Goal: Task Accomplishment & Management: Manage account settings

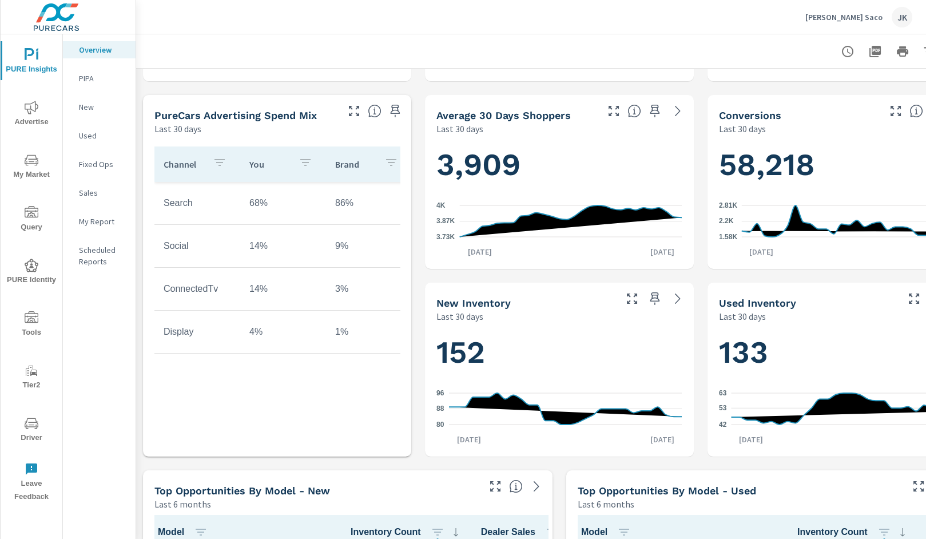
scroll to position [527, 0]
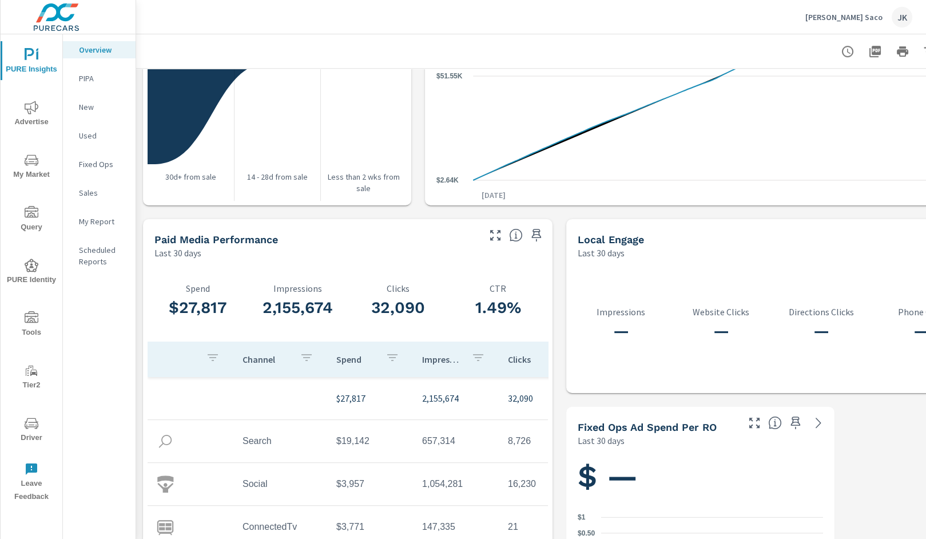
scroll to position [1415, 0]
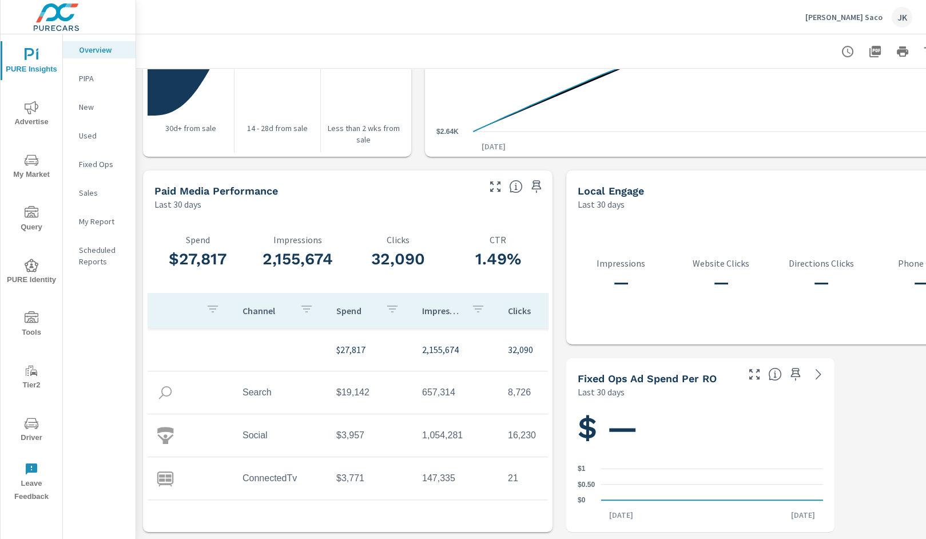
click at [30, 304] on div "PURE Insights Advertise My Market Query PURE Identity Tools Tier2 Driver Leave …" at bounding box center [32, 270] width 62 height 473
click at [29, 320] on icon "nav menu" at bounding box center [32, 318] width 14 height 14
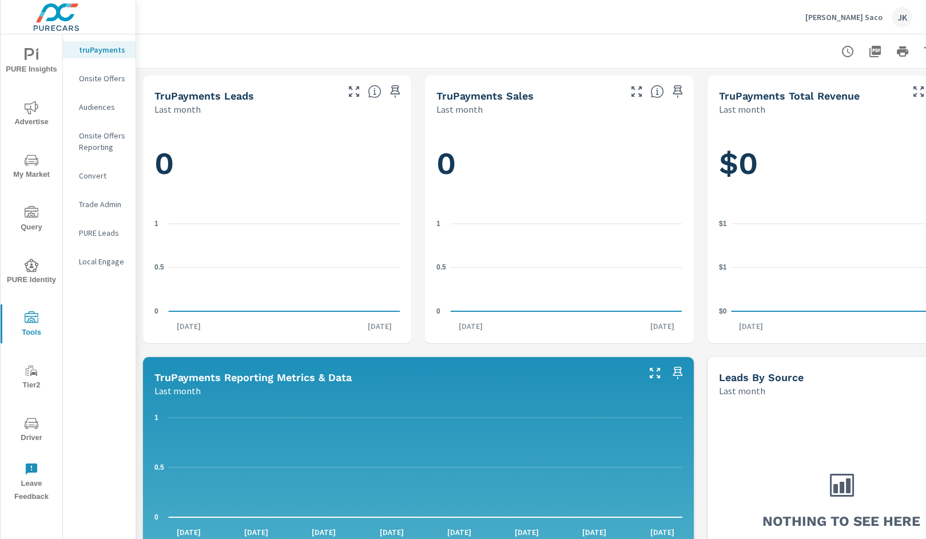
click at [104, 64] on nav "truPayments Onsite Offers Audiences Onsite Offers Reporting Convert Trade Admin…" at bounding box center [99, 160] width 73 height 252
click at [104, 73] on p "Onsite Offers" at bounding box center [102, 78] width 47 height 11
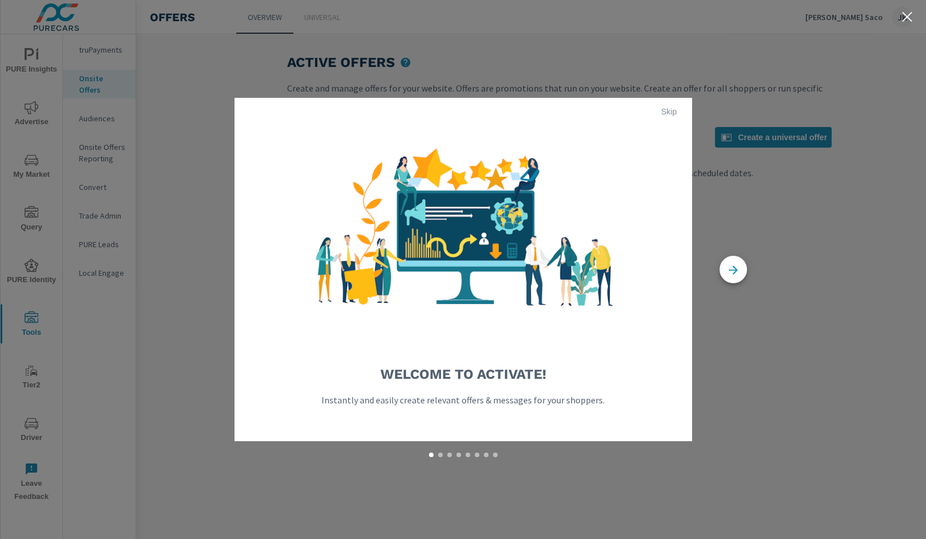
click at [671, 108] on span "Skip" at bounding box center [668, 111] width 27 height 10
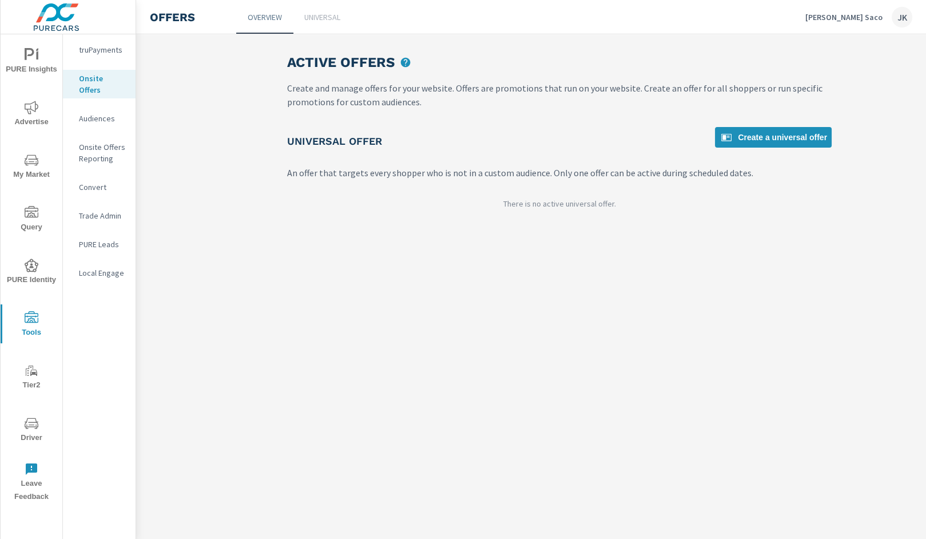
click at [101, 149] on p "Onsite Offers Reporting" at bounding box center [102, 152] width 47 height 23
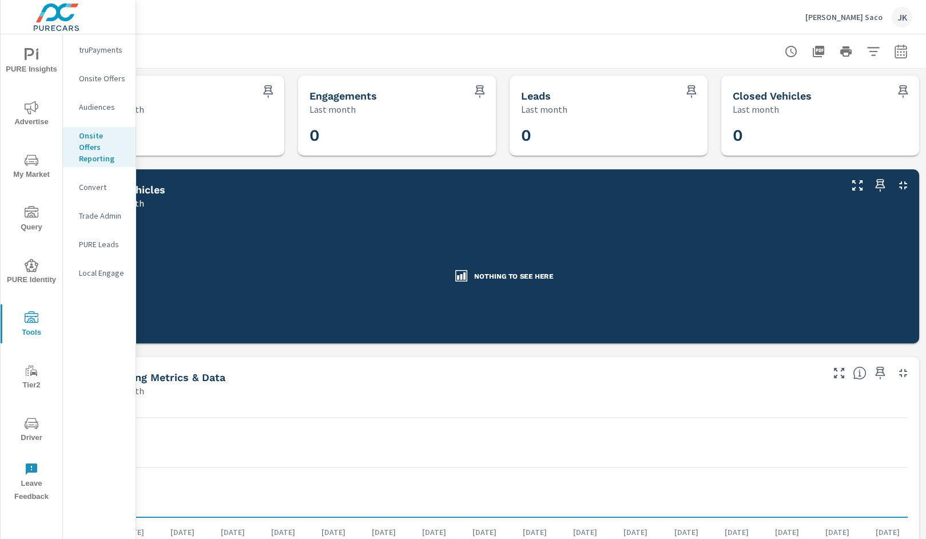
scroll to position [0, 66]
click at [876, 55] on icon "button" at bounding box center [900, 53] width 7 height 5
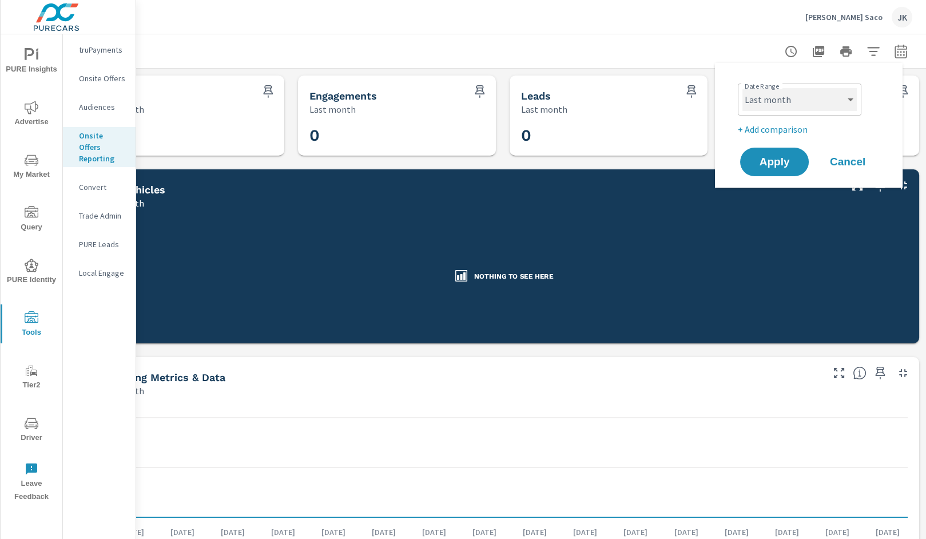
click at [810, 101] on select "Custom [DATE] Last week Last 7 days Last 14 days Last 30 days Last 45 days Last…" at bounding box center [799, 99] width 114 height 23
click at [742, 88] on select "Custom [DATE] Last week Last 7 days Last 14 days Last 30 days Last 45 days Last…" at bounding box center [799, 99] width 114 height 23
select select "Last 6 months"
click at [786, 160] on span "Apply" at bounding box center [774, 162] width 47 height 11
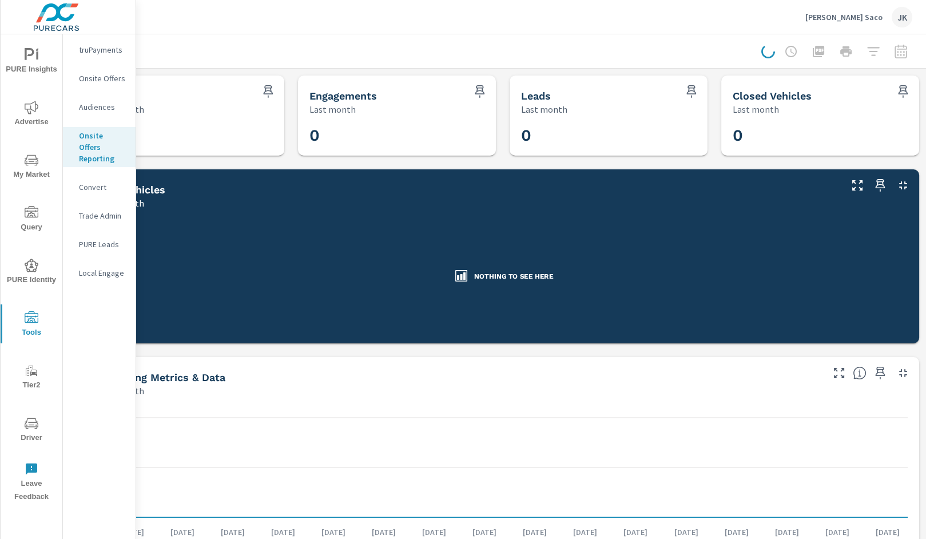
scroll to position [0, 56]
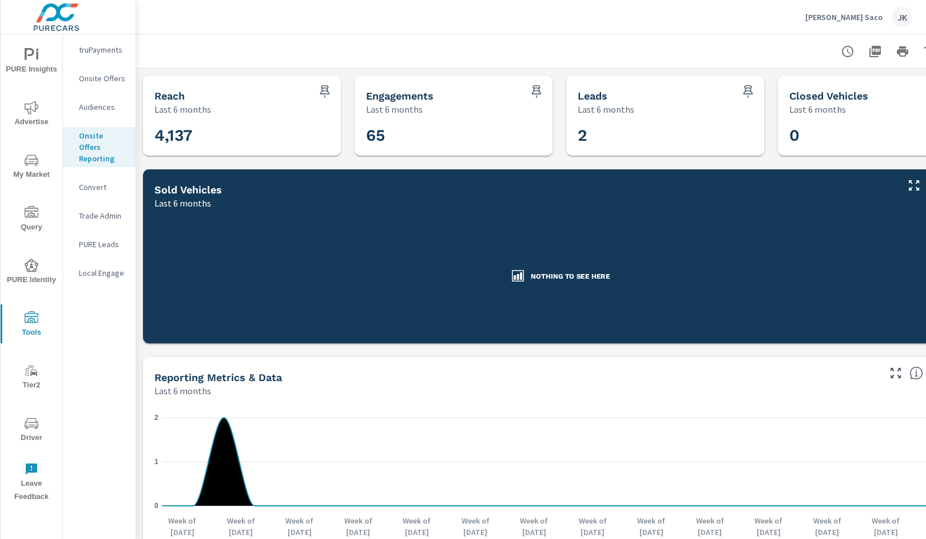
click at [521, 38] on div at bounding box center [559, 51] width 819 height 34
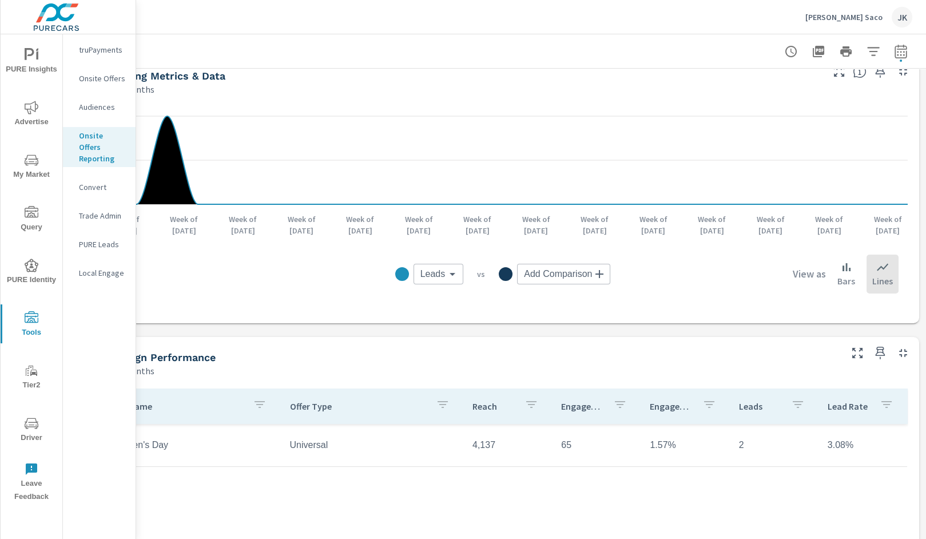
scroll to position [301, 0]
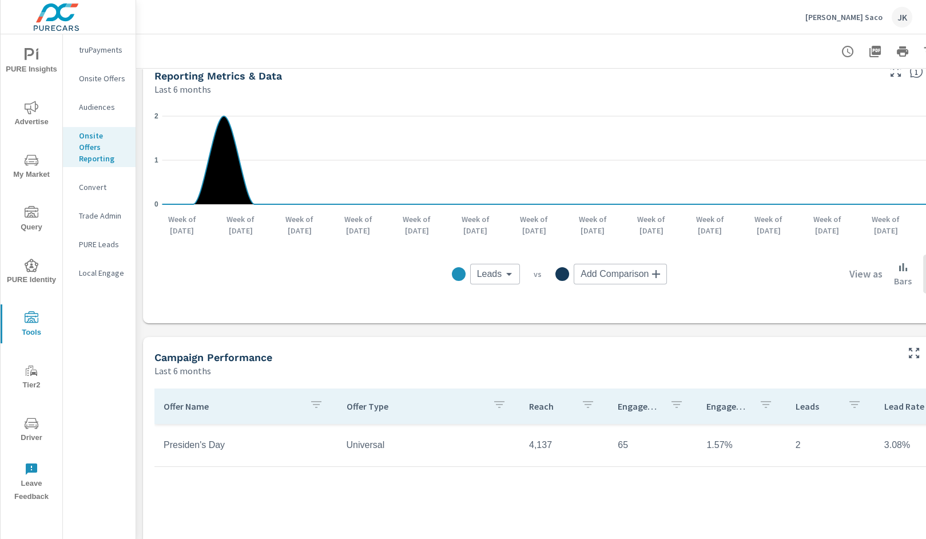
click at [201, 441] on td "Presiden's Day" at bounding box center [245, 445] width 182 height 29
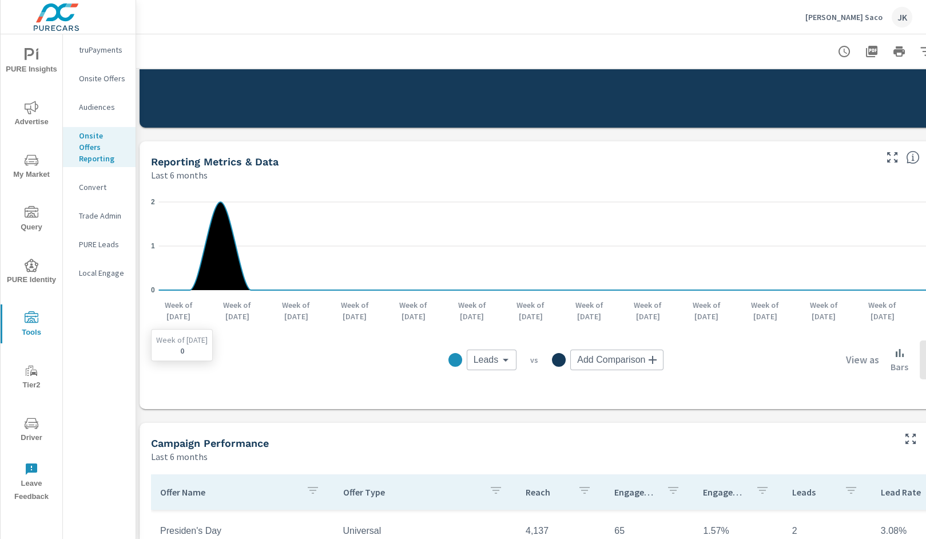
scroll to position [216, 0]
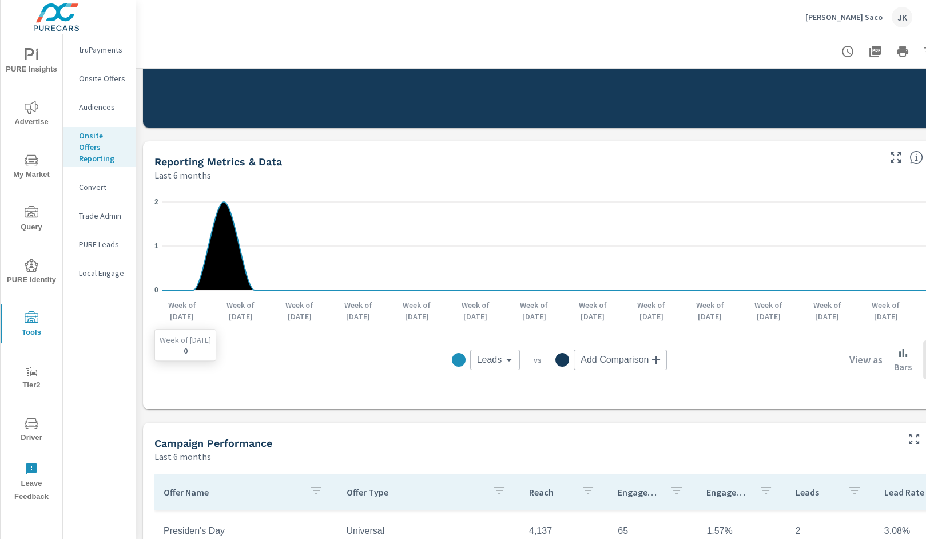
click at [194, 280] on icon "0 1 2" at bounding box center [559, 246] width 810 height 106
click at [221, 193] on icon "0 1 2" at bounding box center [559, 246] width 810 height 106
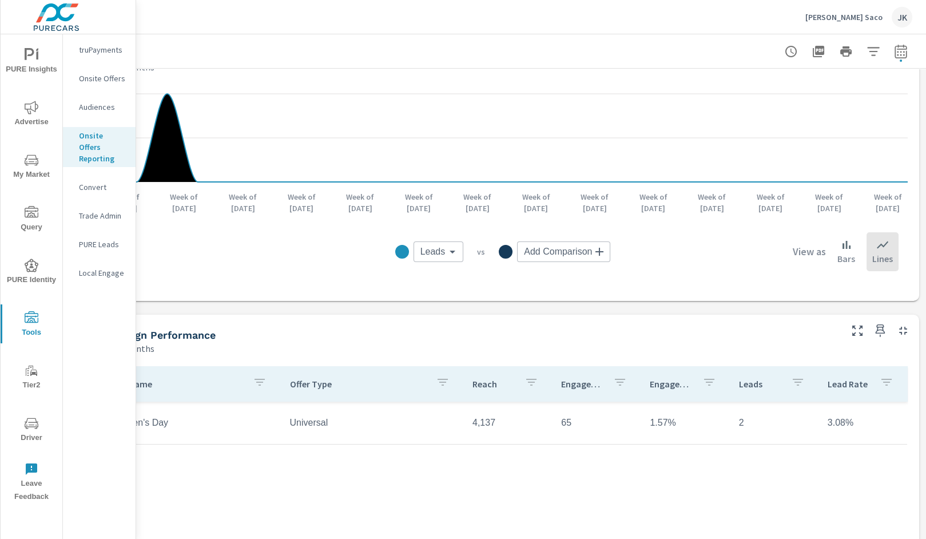
scroll to position [324, 0]
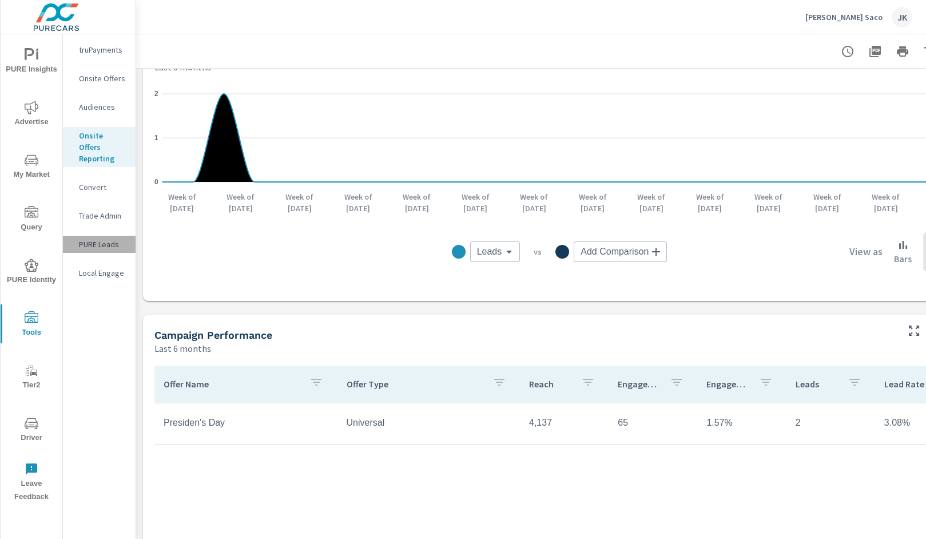
click at [108, 238] on p "PURE Leads" at bounding box center [102, 243] width 47 height 11
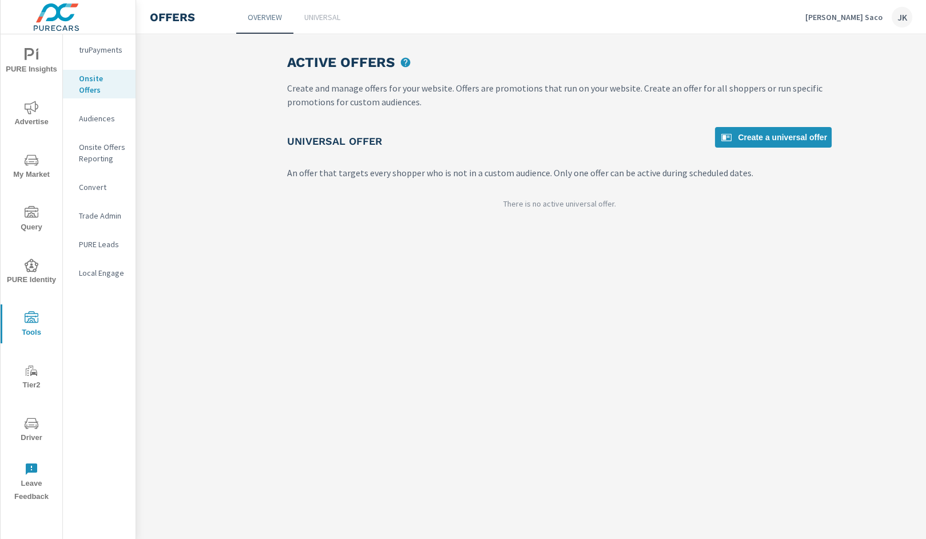
click at [100, 141] on p "Onsite Offers Reporting" at bounding box center [102, 152] width 47 height 23
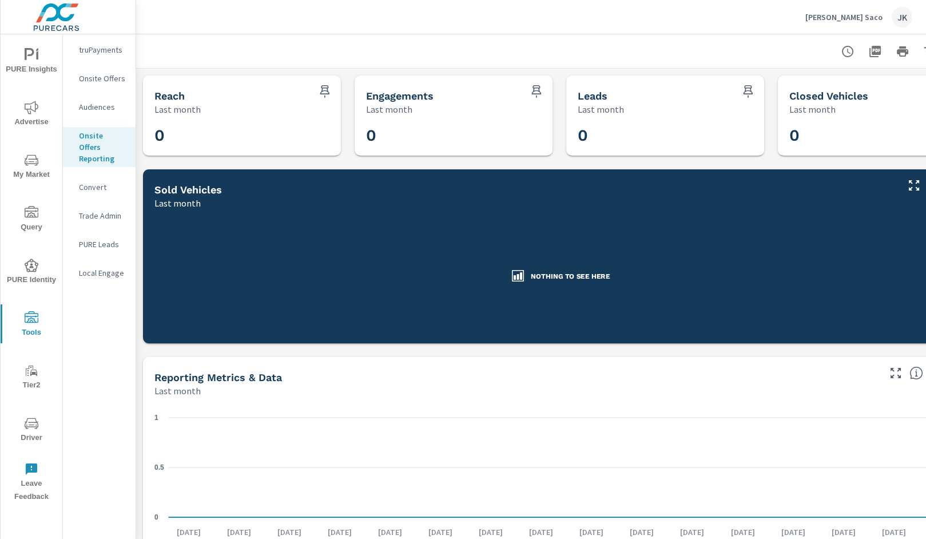
scroll to position [0, 66]
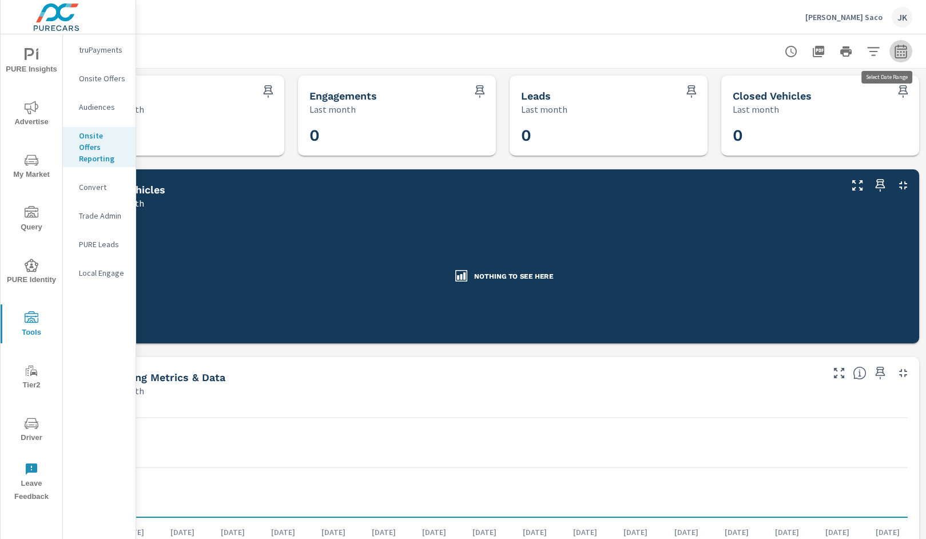
click at [894, 50] on icon "button" at bounding box center [901, 52] width 14 height 14
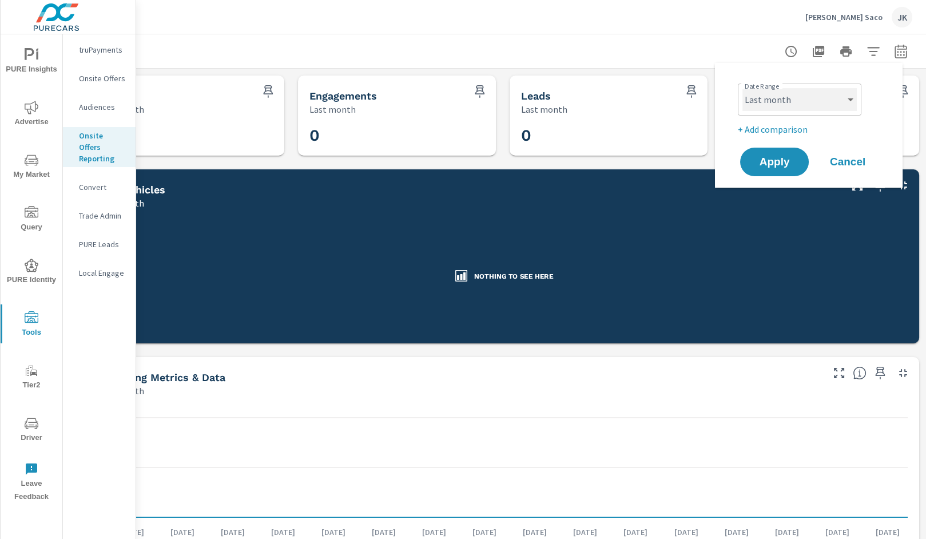
click at [826, 90] on select "Custom [DATE] Last week Last 7 days Last 14 days Last 30 days Last 45 days Last…" at bounding box center [799, 99] width 114 height 23
click at [742, 88] on select "Custom [DATE] Last week Last 7 days Last 14 days Last 30 days Last 45 days Last…" at bounding box center [799, 99] width 114 height 23
select select "custom"
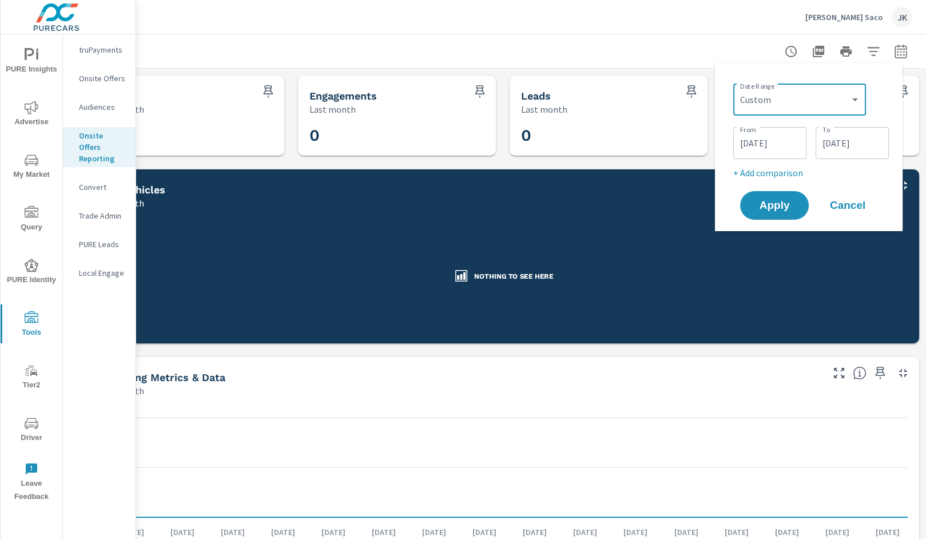
click at [774, 144] on input "07/01/2025" at bounding box center [770, 143] width 64 height 23
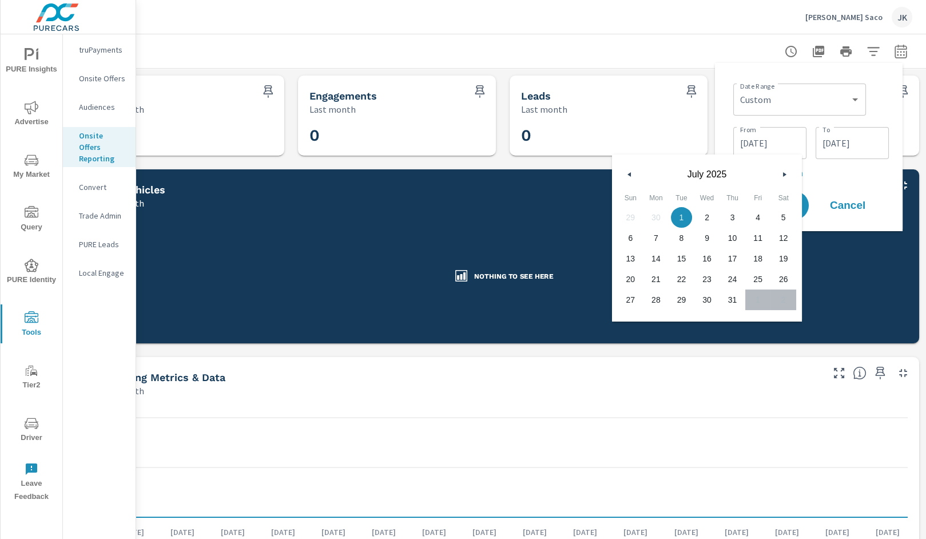
click at [631, 171] on button "button" at bounding box center [630, 175] width 14 height 14
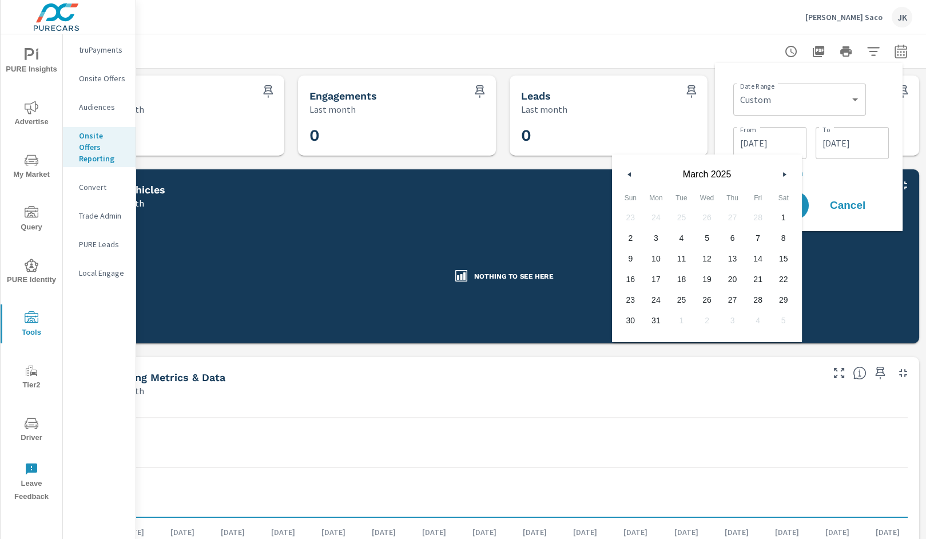
click at [631, 171] on button "button" at bounding box center [630, 175] width 14 height 14
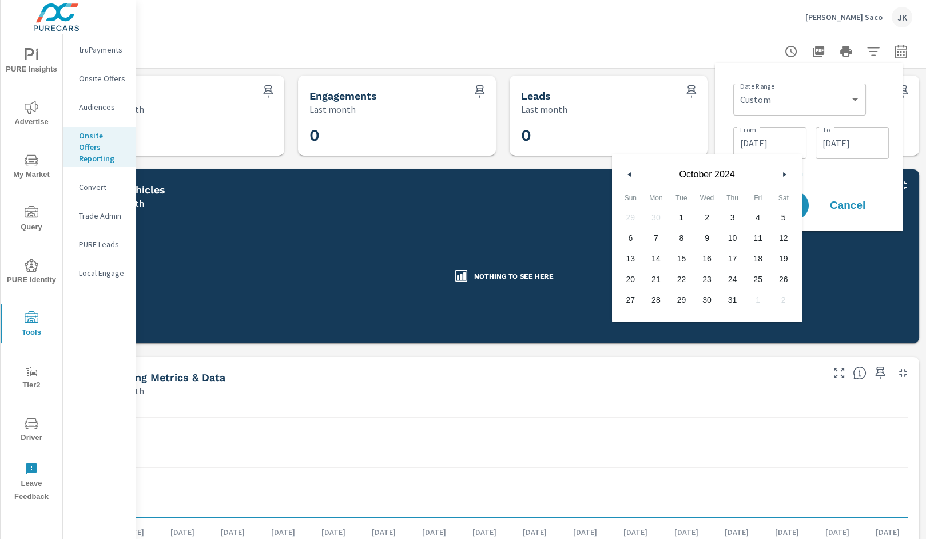
click at [631, 171] on button "button" at bounding box center [630, 175] width 14 height 14
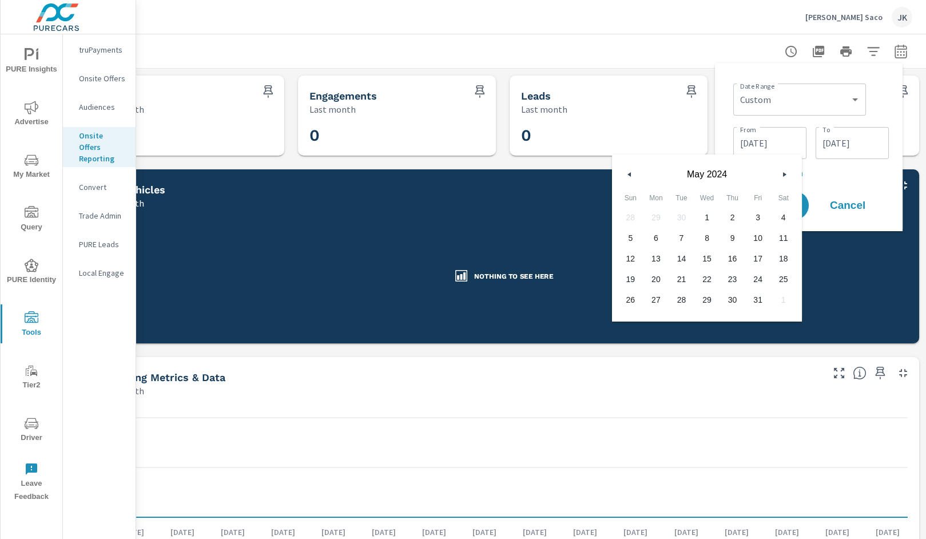
click at [631, 171] on button "button" at bounding box center [630, 175] width 14 height 14
click at [631, 168] on button "button" at bounding box center [630, 175] width 14 height 14
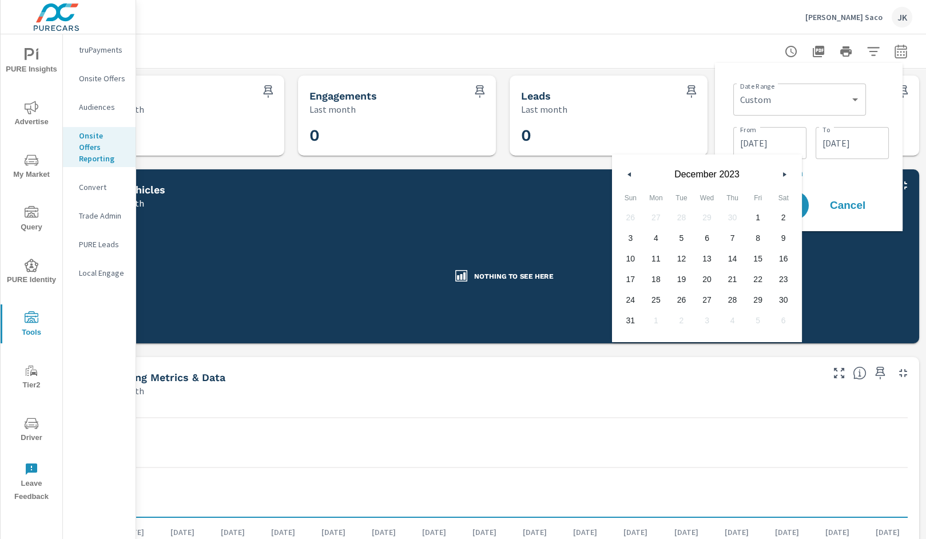
click at [631, 168] on button "button" at bounding box center [630, 175] width 14 height 14
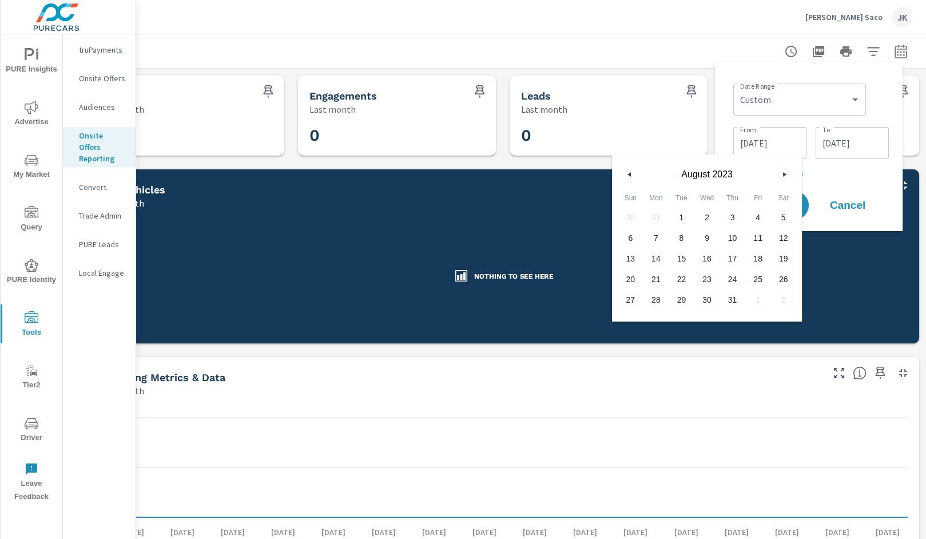
click at [631, 168] on button "button" at bounding box center [630, 175] width 14 height 14
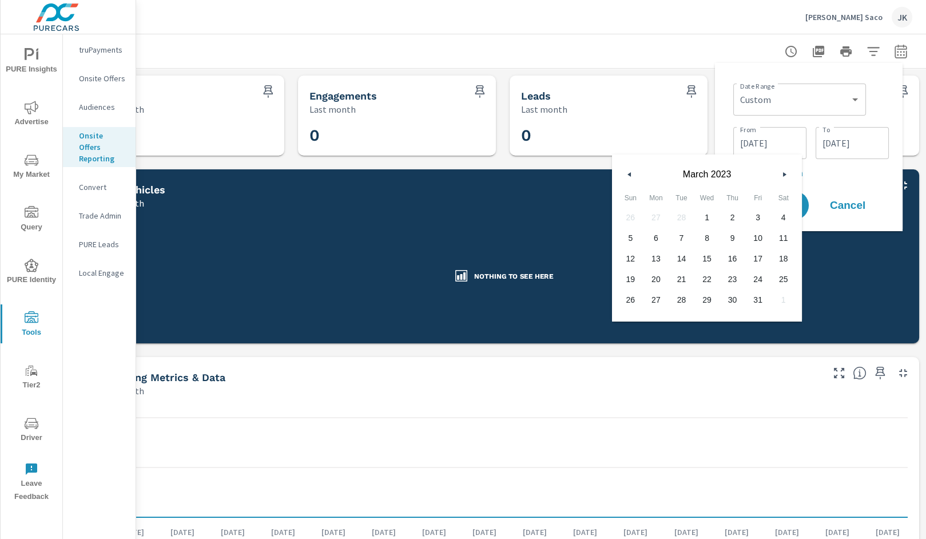
click at [631, 168] on button "button" at bounding box center [630, 175] width 14 height 14
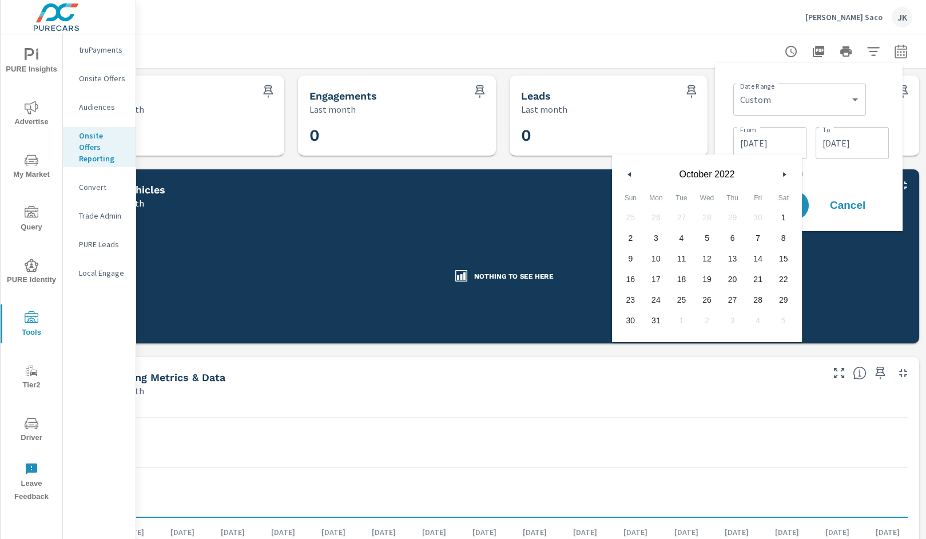
click at [631, 168] on button "button" at bounding box center [630, 175] width 14 height 14
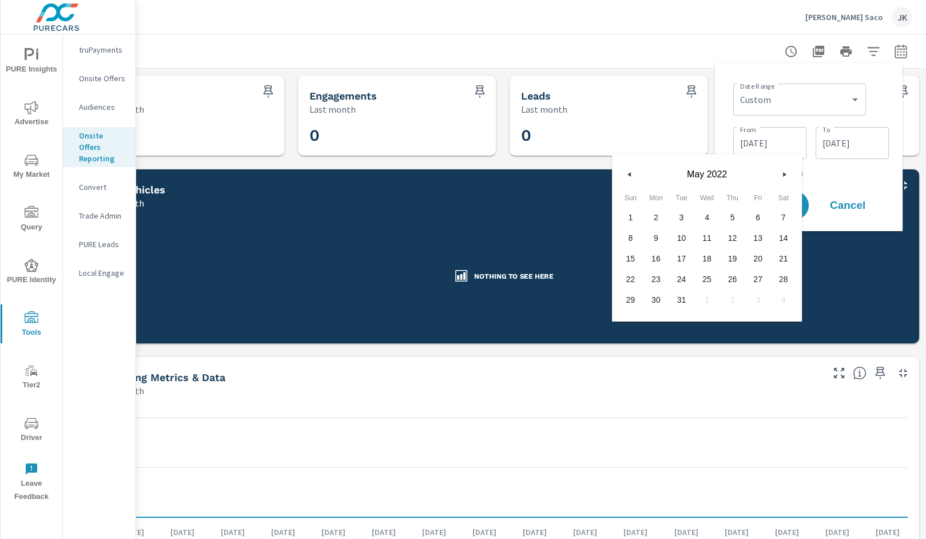
click at [631, 168] on button "button" at bounding box center [630, 175] width 14 height 14
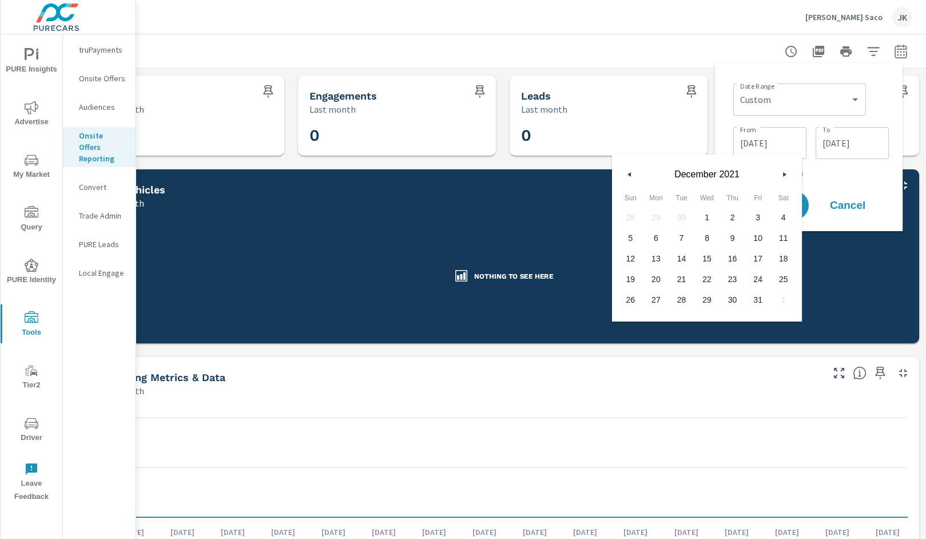
click at [631, 168] on button "button" at bounding box center [630, 175] width 14 height 14
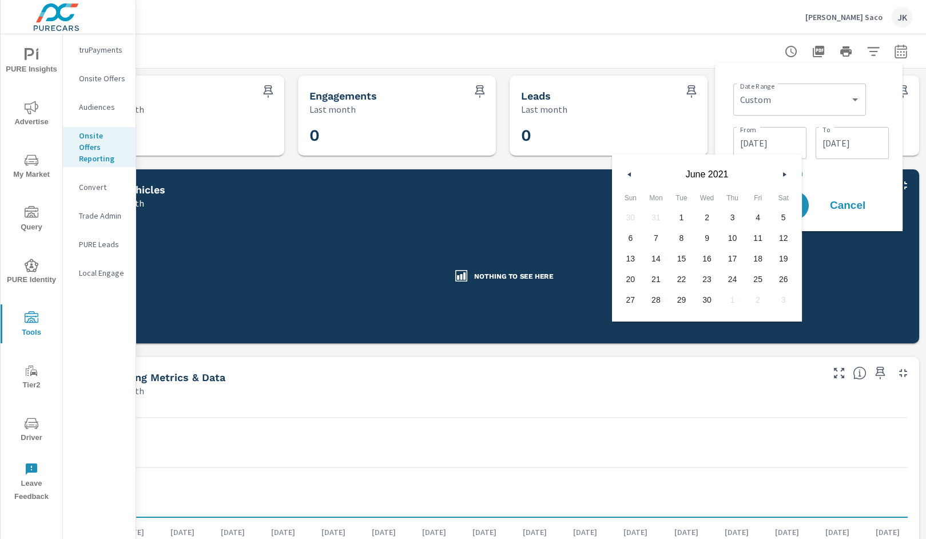
click at [631, 168] on button "button" at bounding box center [630, 175] width 14 height 14
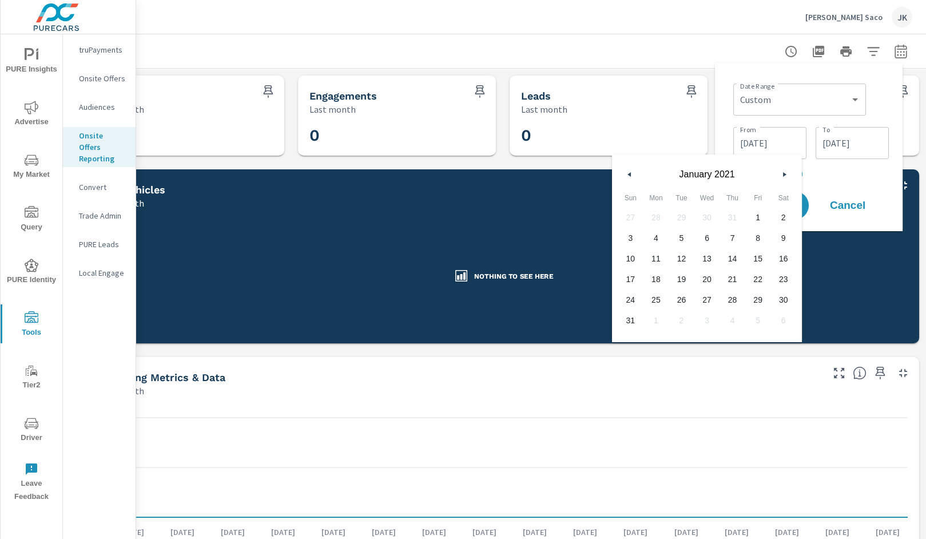
click at [631, 168] on button "button" at bounding box center [630, 175] width 14 height 14
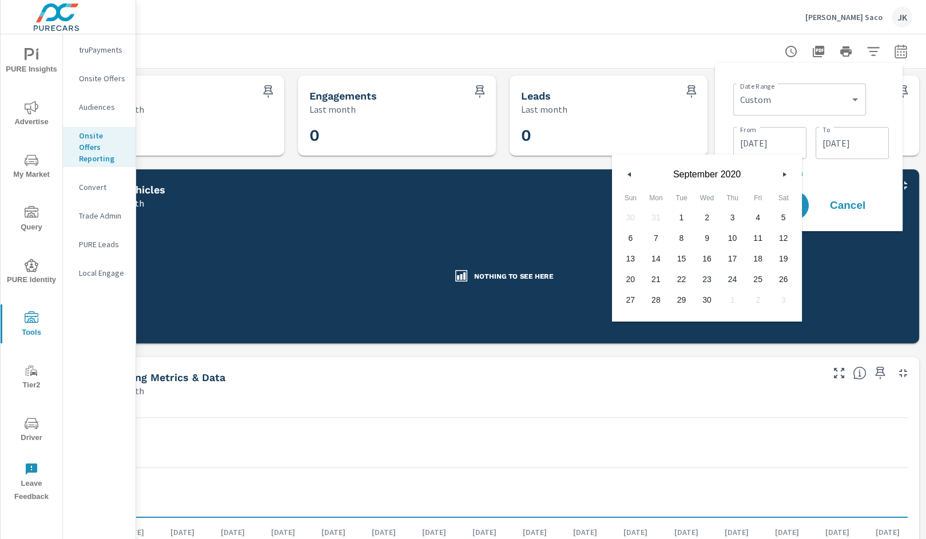
click at [631, 168] on button "button" at bounding box center [630, 175] width 14 height 14
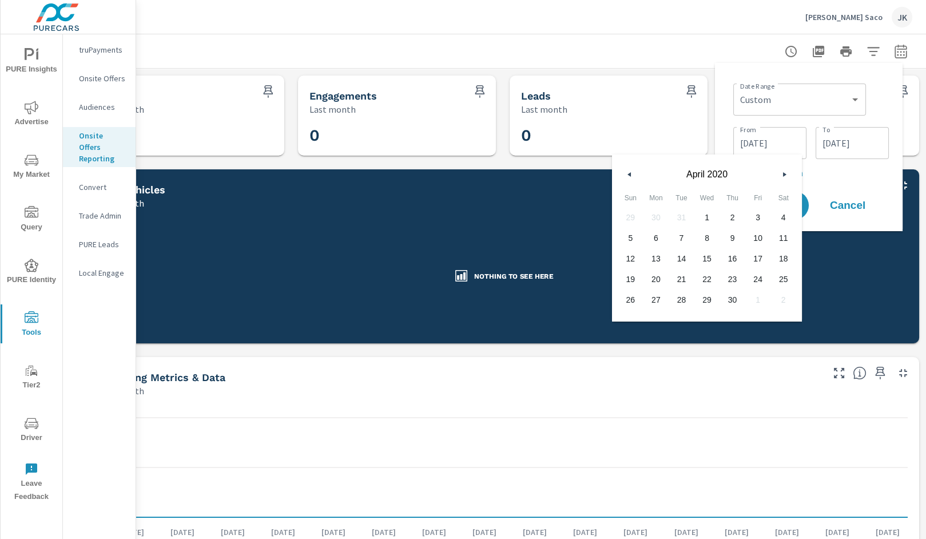
click at [631, 168] on button "button" at bounding box center [630, 175] width 14 height 14
click at [707, 214] on span "1" at bounding box center [707, 217] width 26 height 15
type input "01/01/2020"
click at [879, 176] on p "+ Add comparison" at bounding box center [811, 173] width 156 height 14
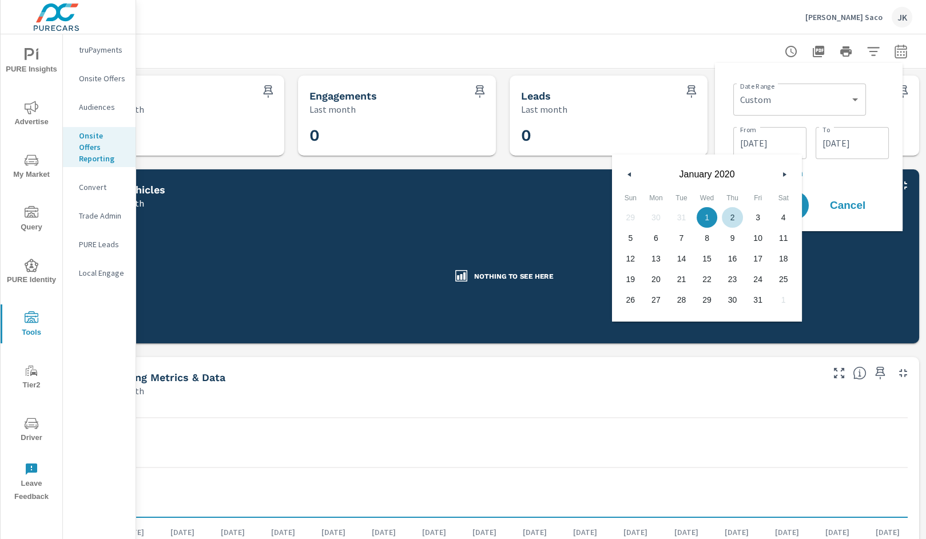
select select "Previous period"
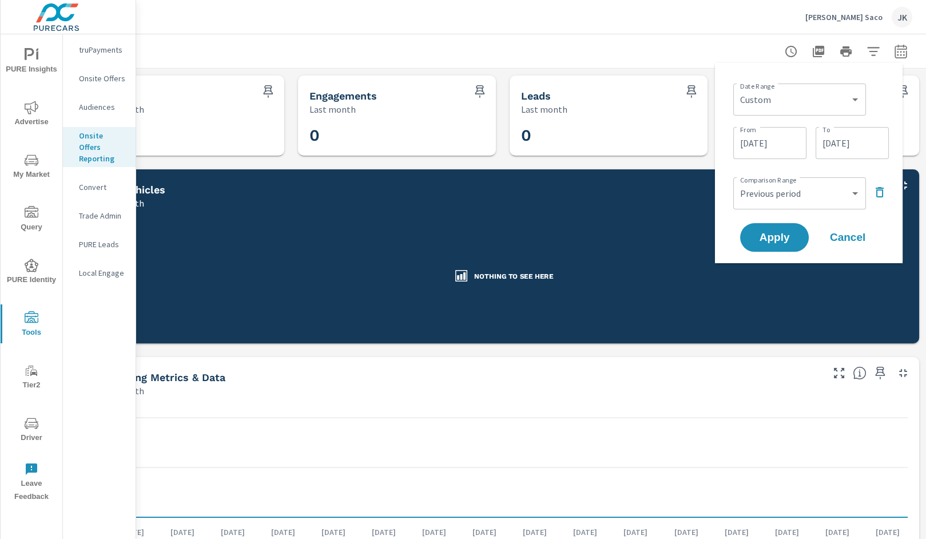
click at [882, 198] on icon "button" at bounding box center [880, 192] width 14 height 14
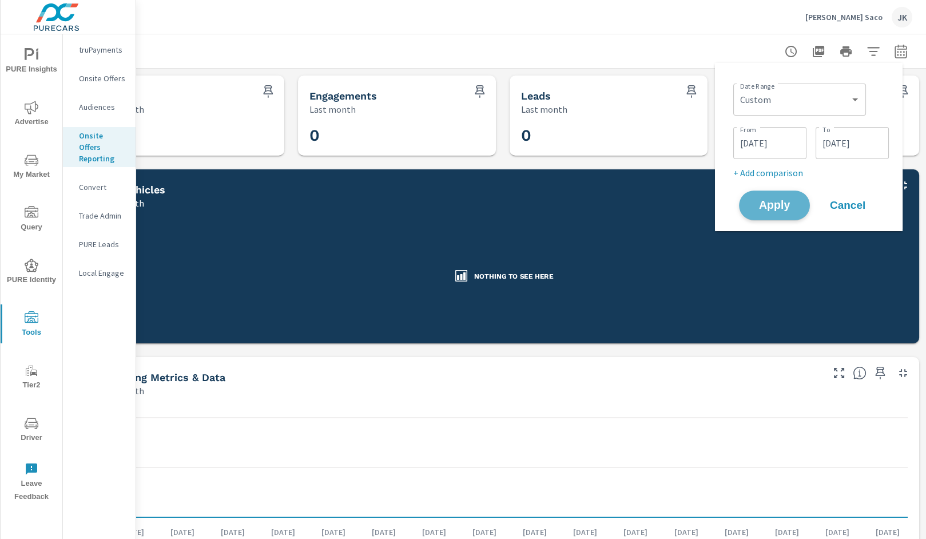
click at [766, 209] on span "Apply" at bounding box center [774, 205] width 47 height 11
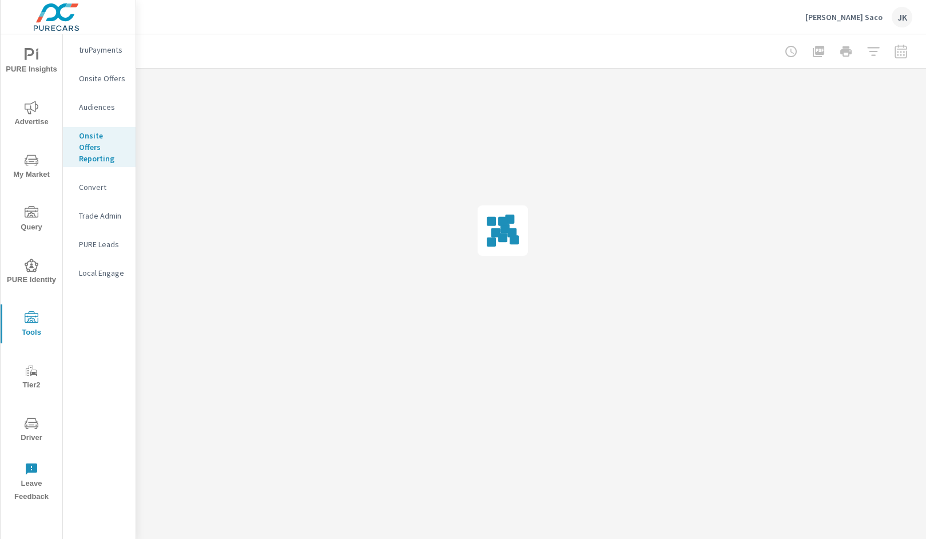
scroll to position [0, 56]
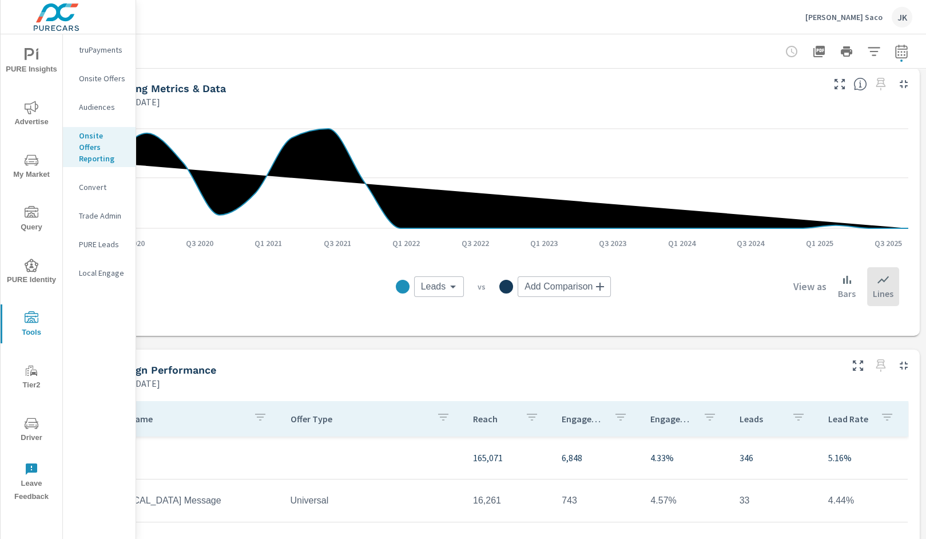
scroll to position [383, 56]
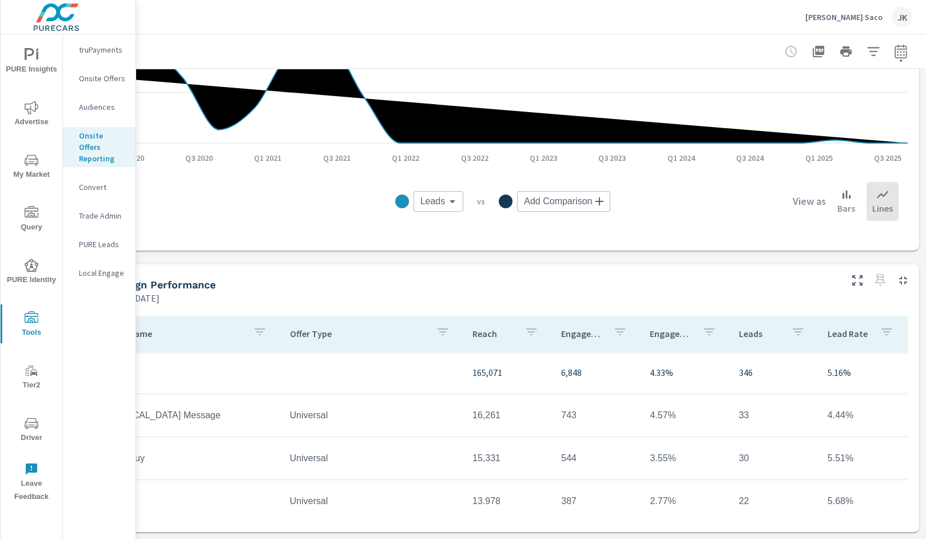
scroll to position [383, 0]
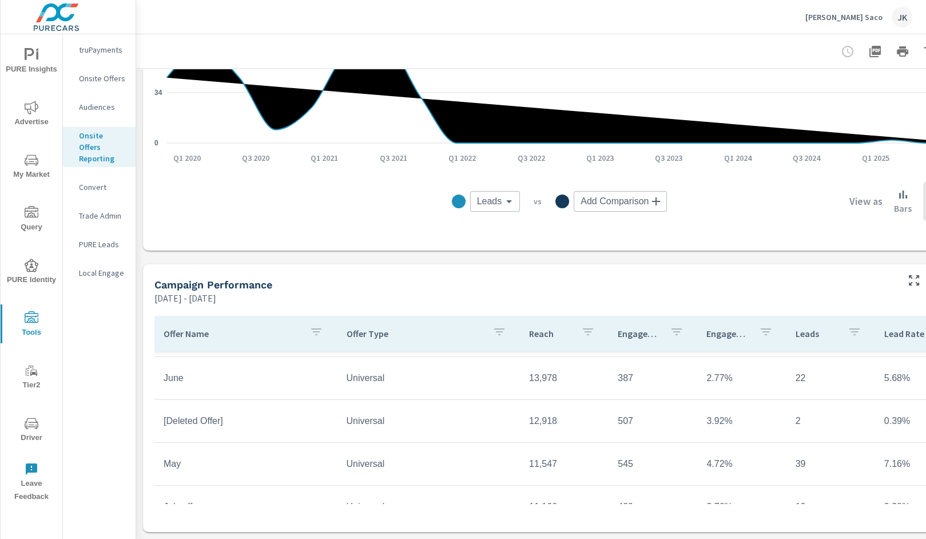
scroll to position [128, 0]
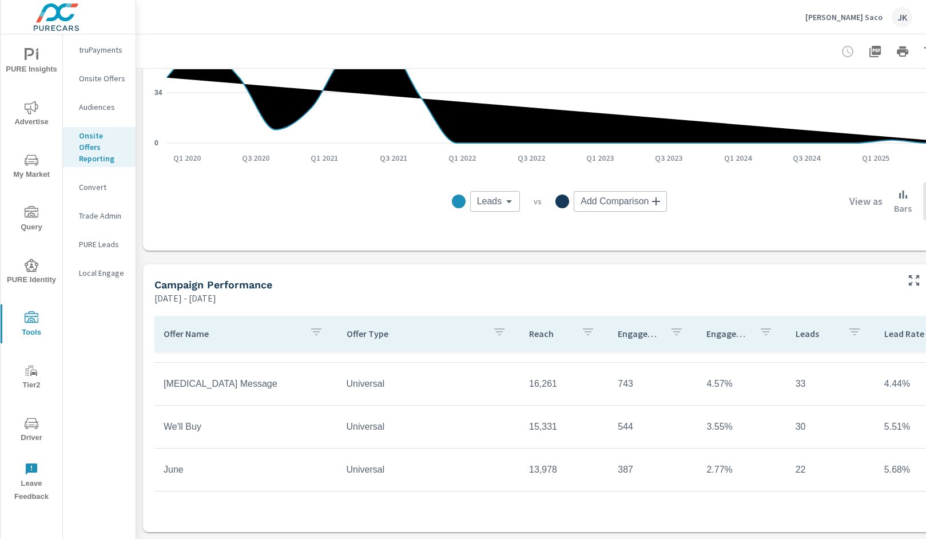
scroll to position [30, 0]
click at [105, 77] on p "Onsite Offers" at bounding box center [102, 78] width 47 height 11
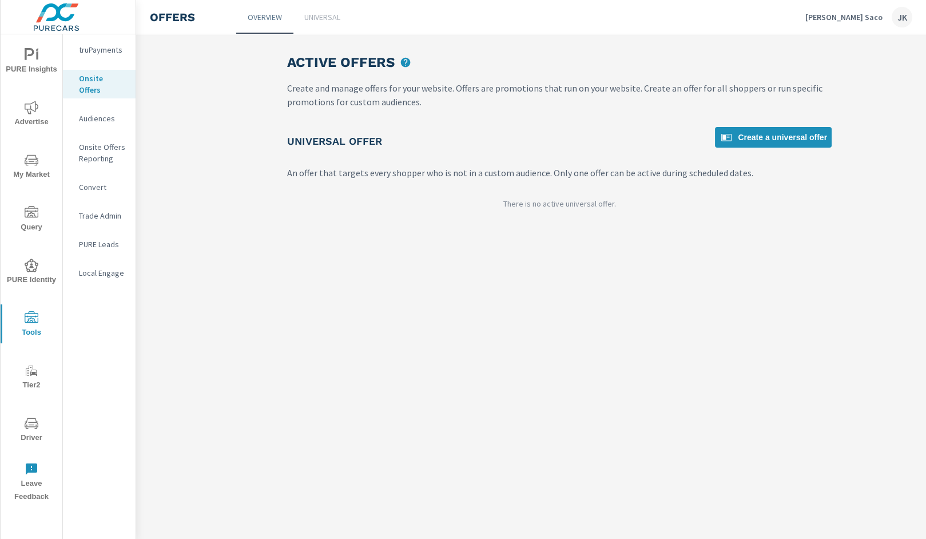
click at [321, 14] on p "Universal" at bounding box center [322, 16] width 36 height 11
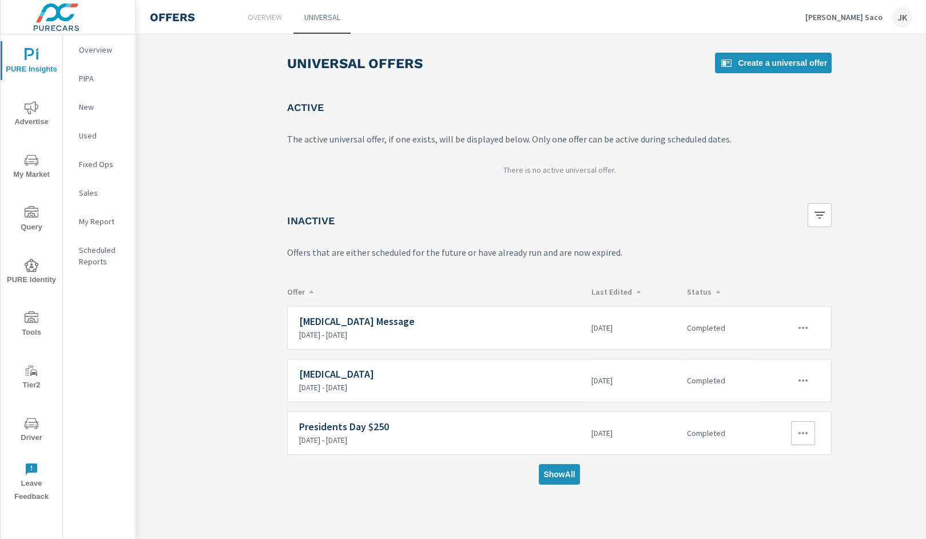
click at [494, 435] on p "2/13/2020 - 2/28/2020" at bounding box center [440, 440] width 283 height 10
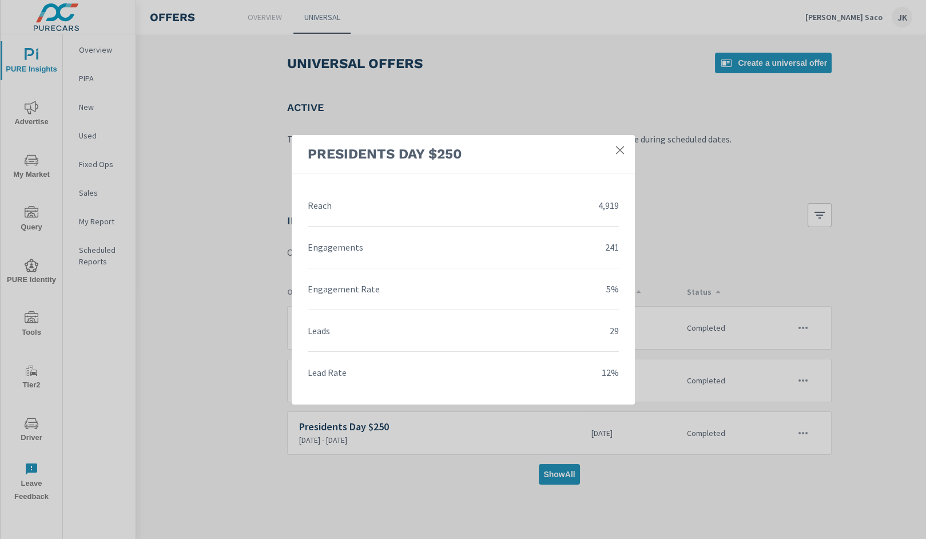
click at [619, 153] on icon at bounding box center [619, 149] width 11 height 11
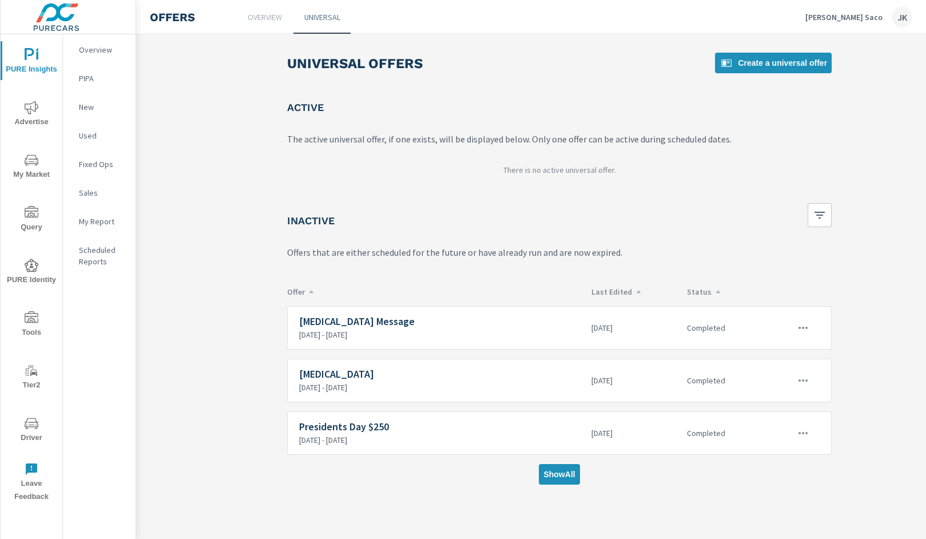
click at [806, 432] on icon "button" at bounding box center [803, 433] width 14 height 14
click at [790, 453] on link "Edit" at bounding box center [782, 456] width 63 height 27
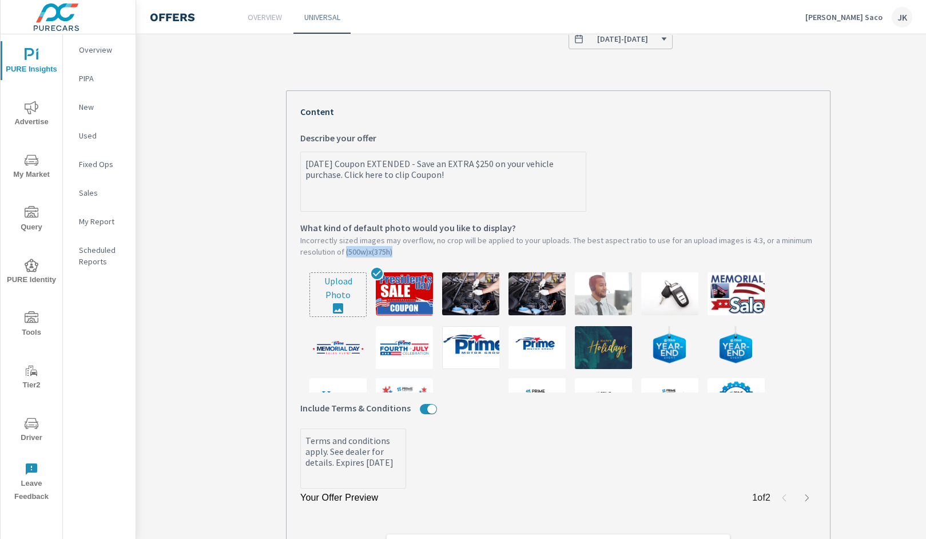
drag, startPoint x: 396, startPoint y: 247, endPoint x: 344, endPoint y: 246, distance: 52.1
click at [344, 246] on p "Incorrectly sized images may overflow, no crop will be applied to your uploads.…" at bounding box center [558, 245] width 516 height 23
click at [359, 246] on p "Incorrectly sized images may overflow, no crop will be applied to your uploads.…" at bounding box center [558, 245] width 516 height 23
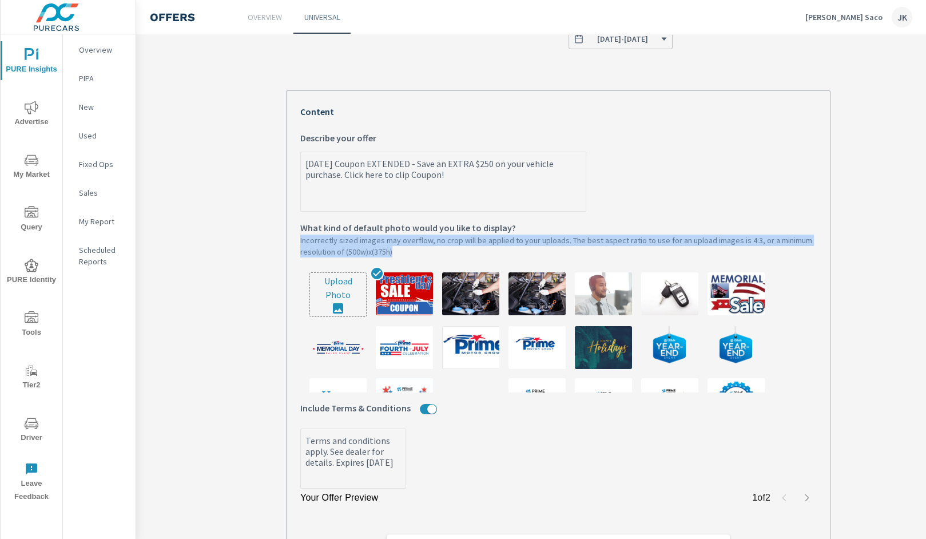
drag, startPoint x: 399, startPoint y: 244, endPoint x: 286, endPoint y: 233, distance: 113.2
click at [286, 233] on div "Your Offer Preview 1 of 2 President's Day Coupon EXTENDED - Save an EXTRA $250 …" at bounding box center [558, 371] width 544 height 562
copy p "Incorrectly sized images may overflow, no crop will be applied to your uploads.…"
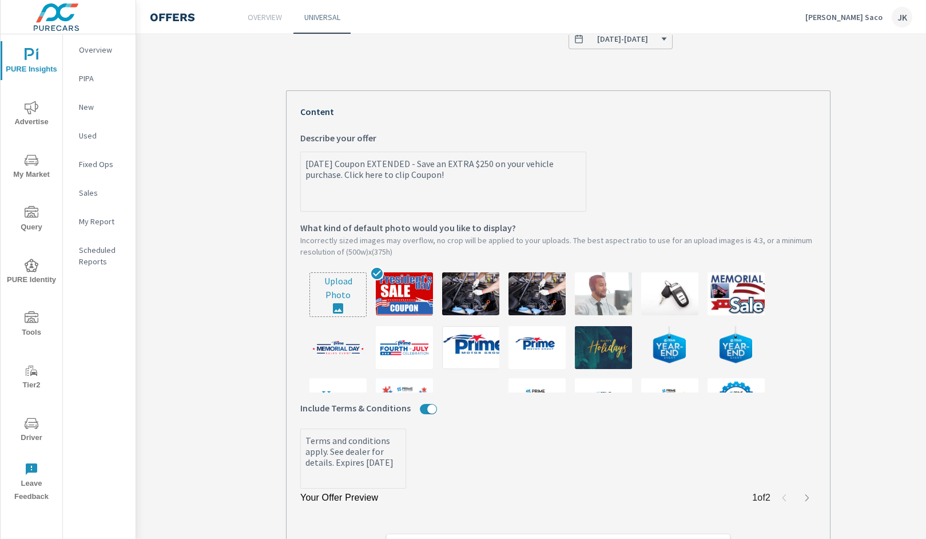
click at [234, 128] on section "Presidents Day $250 Presidents Day $250 What do you want to call this offer? Cu…" at bounding box center [558, 284] width 846 height 888
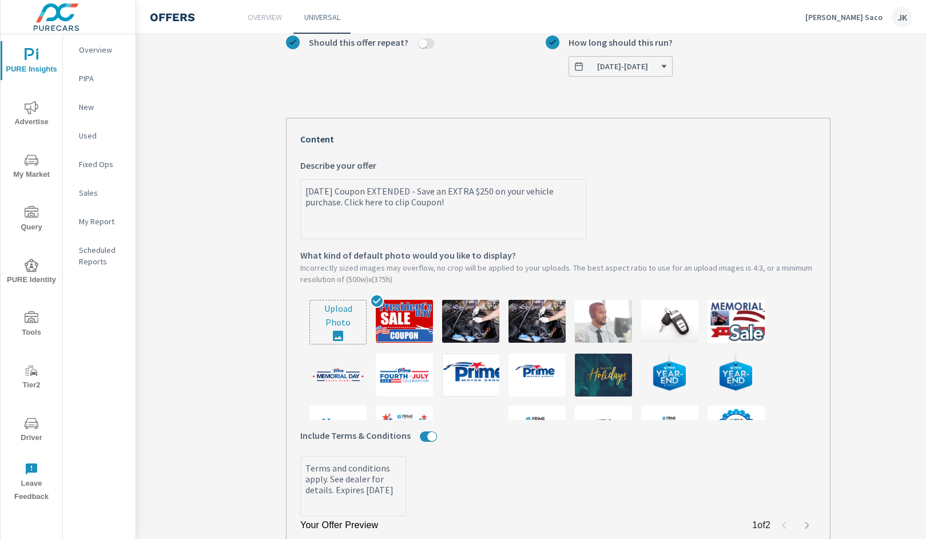
scroll to position [0, 1]
